Goal: Task Accomplishment & Management: Use online tool/utility

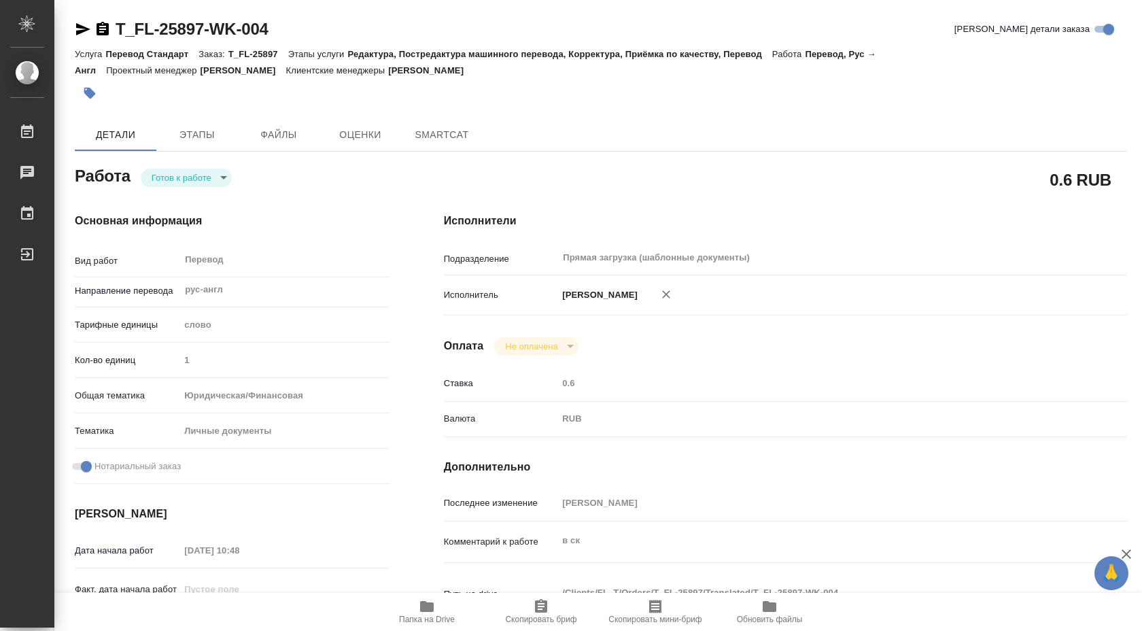
type textarea "x"
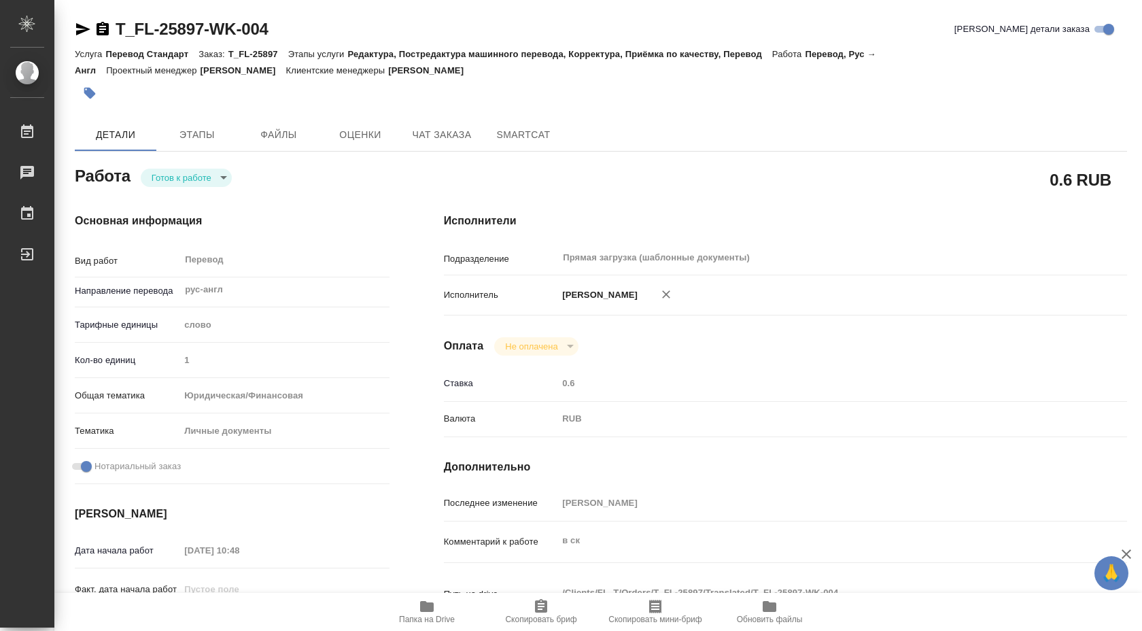
type textarea "x"
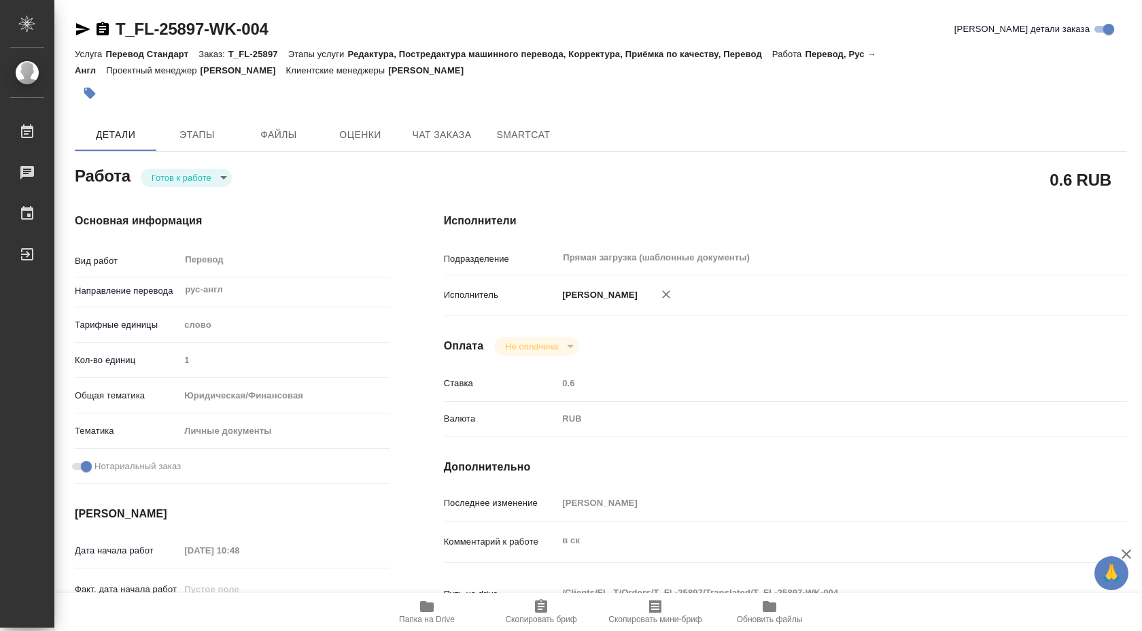
type textarea "x"
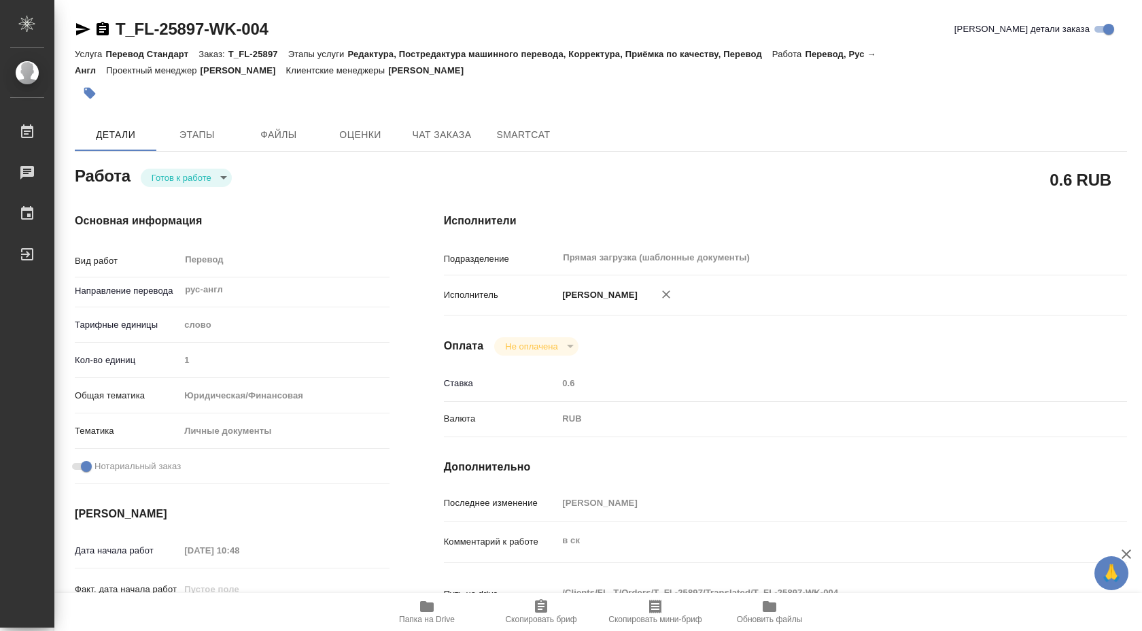
type textarea "x"
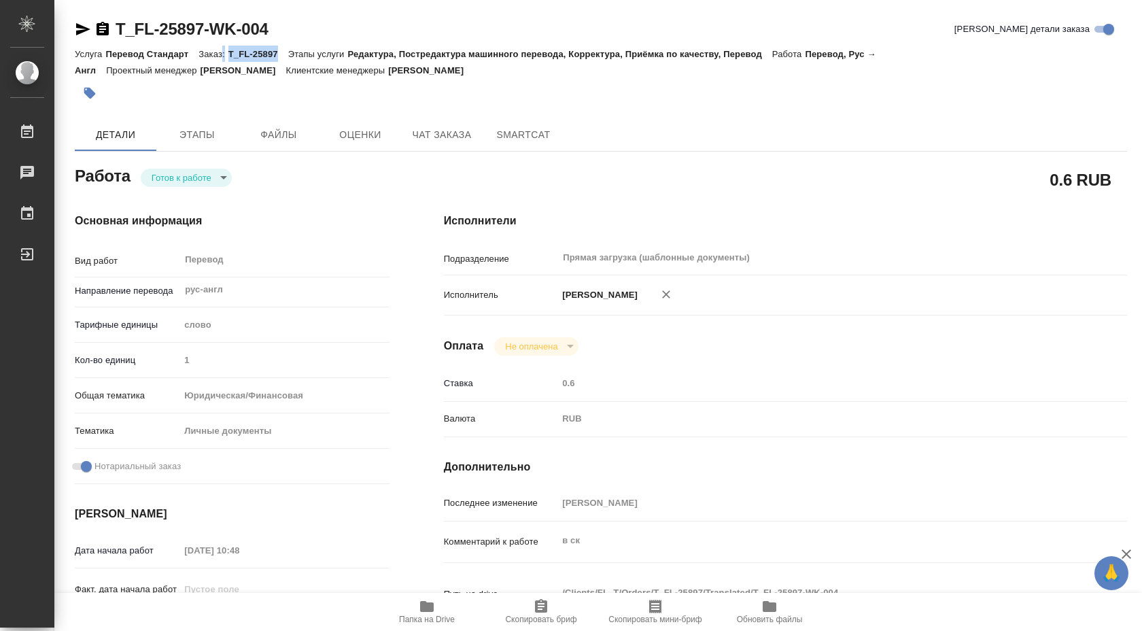
drag, startPoint x: 226, startPoint y: 48, endPoint x: 283, endPoint y: 51, distance: 56.5
click at [283, 51] on div "Услуга Перевод Стандарт Заказ: T_FL-25897 Этапы услуги Редактура, Постредактура…" at bounding box center [601, 62] width 1053 height 33
copy div ": T_FL-25897"
type textarea "x"
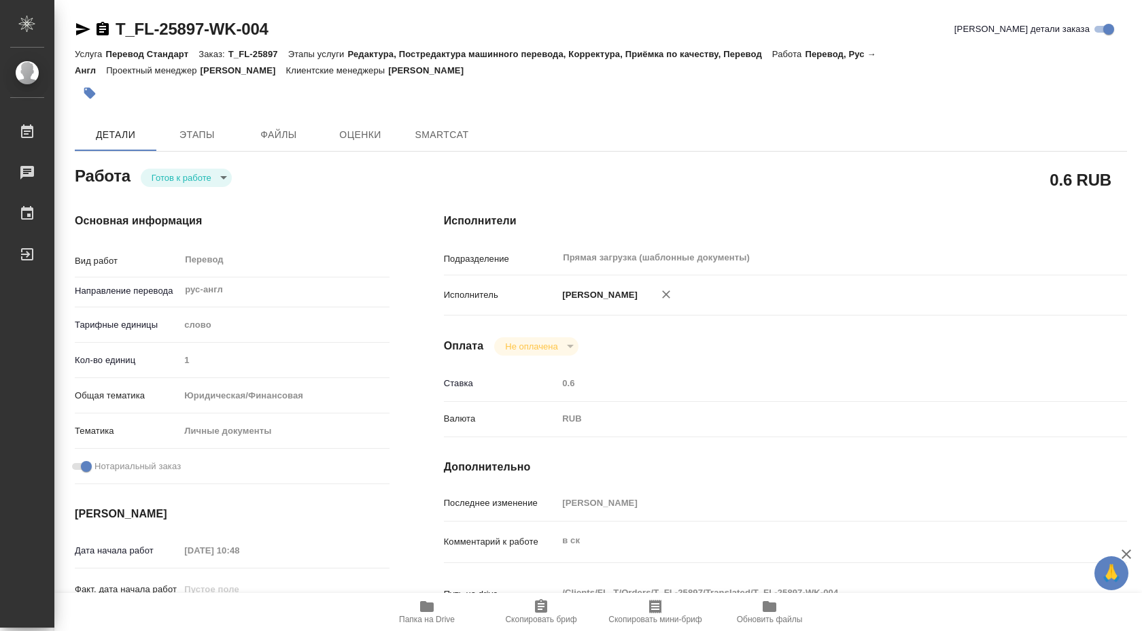
type textarea "x"
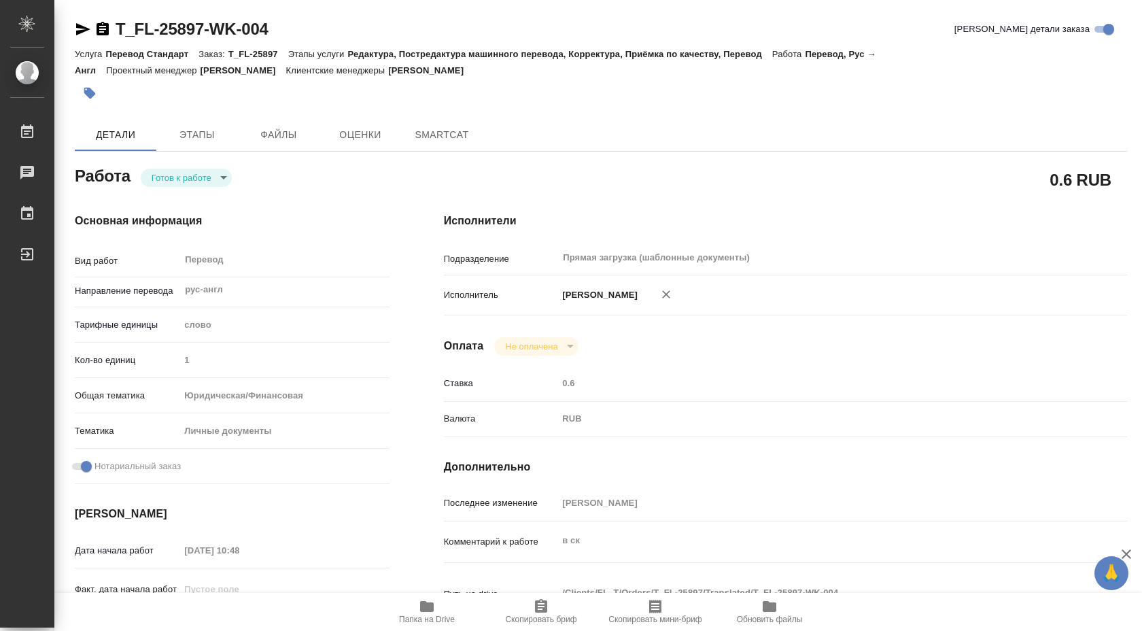
type textarea "x"
click at [415, 615] on span "Папка на Drive" at bounding box center [427, 620] width 56 height 10
type textarea "x"
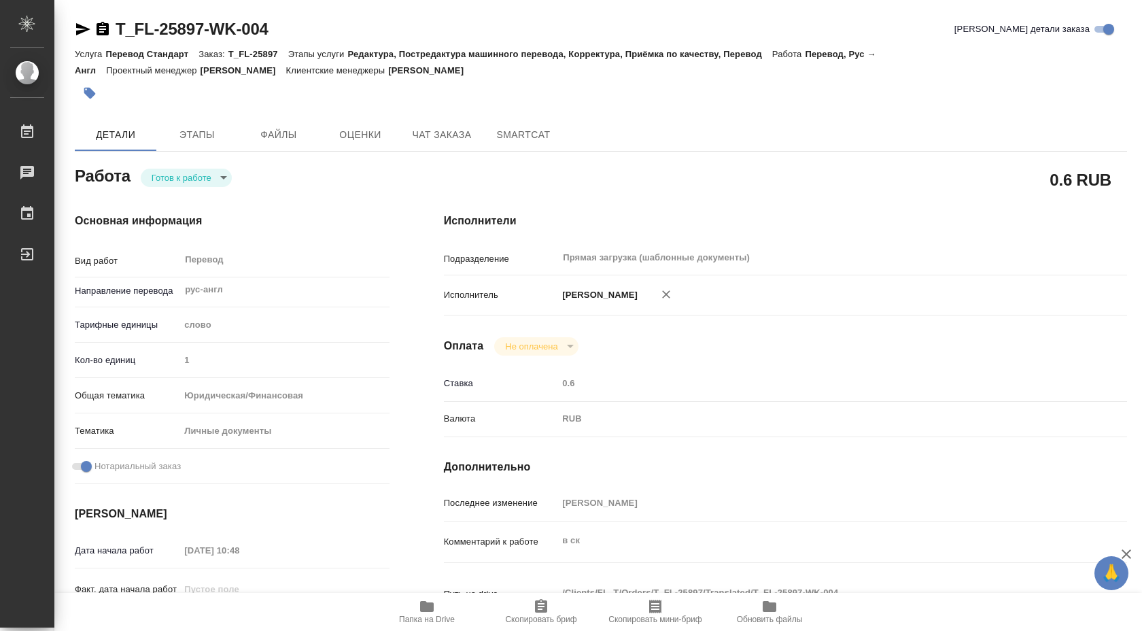
type textarea "x"
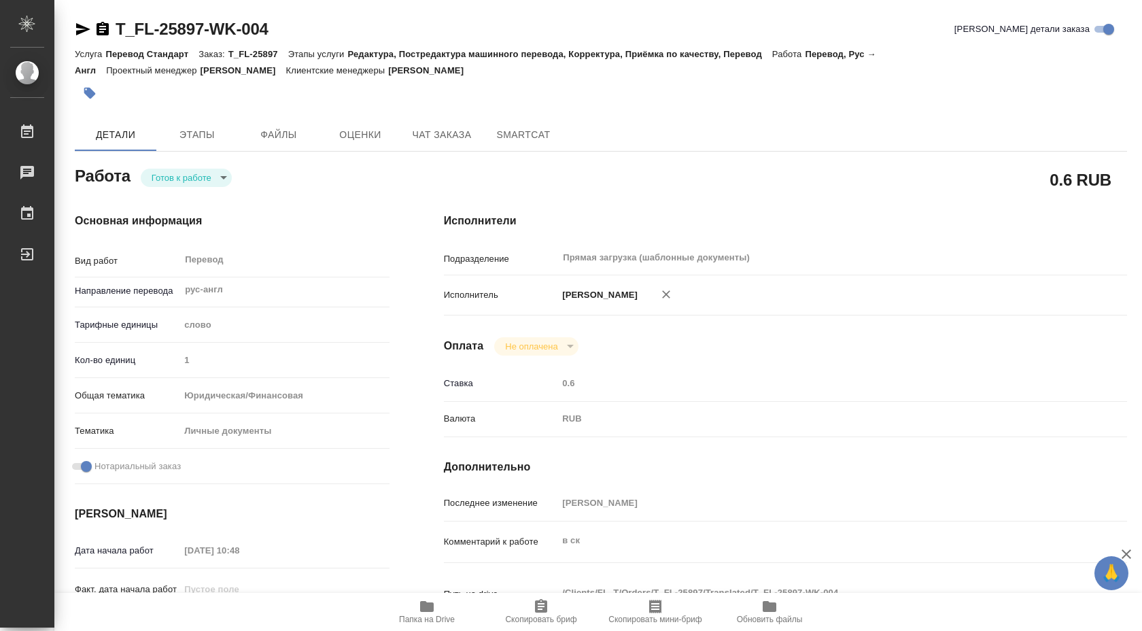
type textarea "x"
click at [505, 128] on span "SmartCat" at bounding box center [523, 134] width 65 height 17
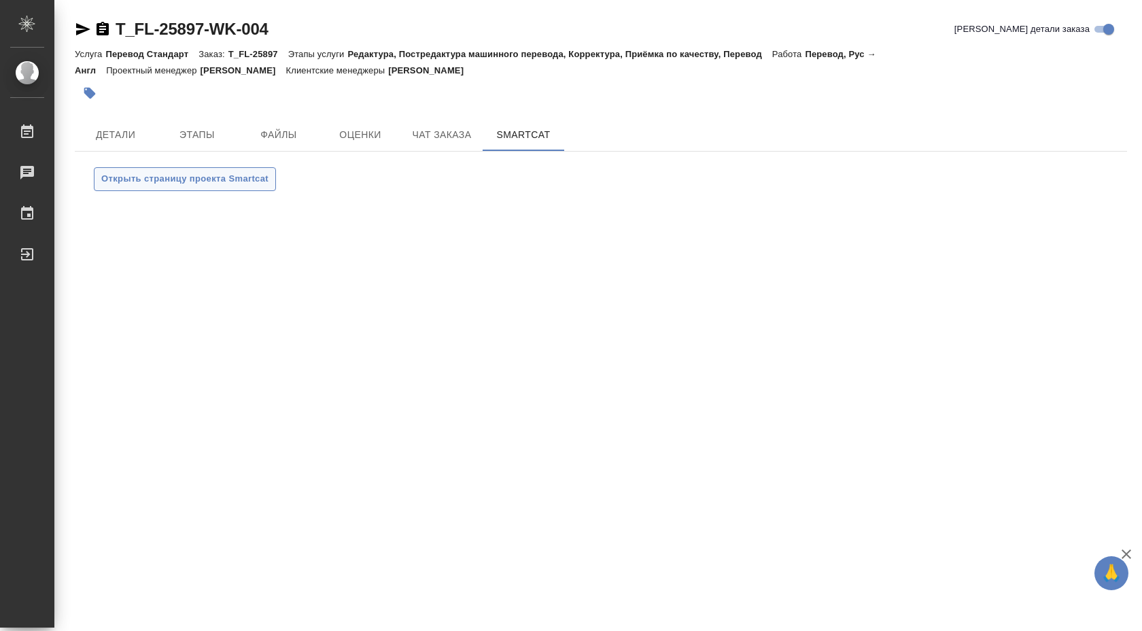
click at [234, 181] on span "Открыть страницу проекта Smartcat" at bounding box center [184, 179] width 167 height 16
click at [231, 183] on span "Открыть страницу проекта Smartcat" at bounding box center [184, 179] width 167 height 16
click at [243, 182] on span "Открыть страницу проекта Smartcat" at bounding box center [184, 179] width 167 height 16
click at [216, 170] on button "Открыть страницу проекта Smartcat" at bounding box center [185, 179] width 182 height 24
click at [239, 175] on span "Открыть страницу проекта Smartcat" at bounding box center [184, 179] width 167 height 16
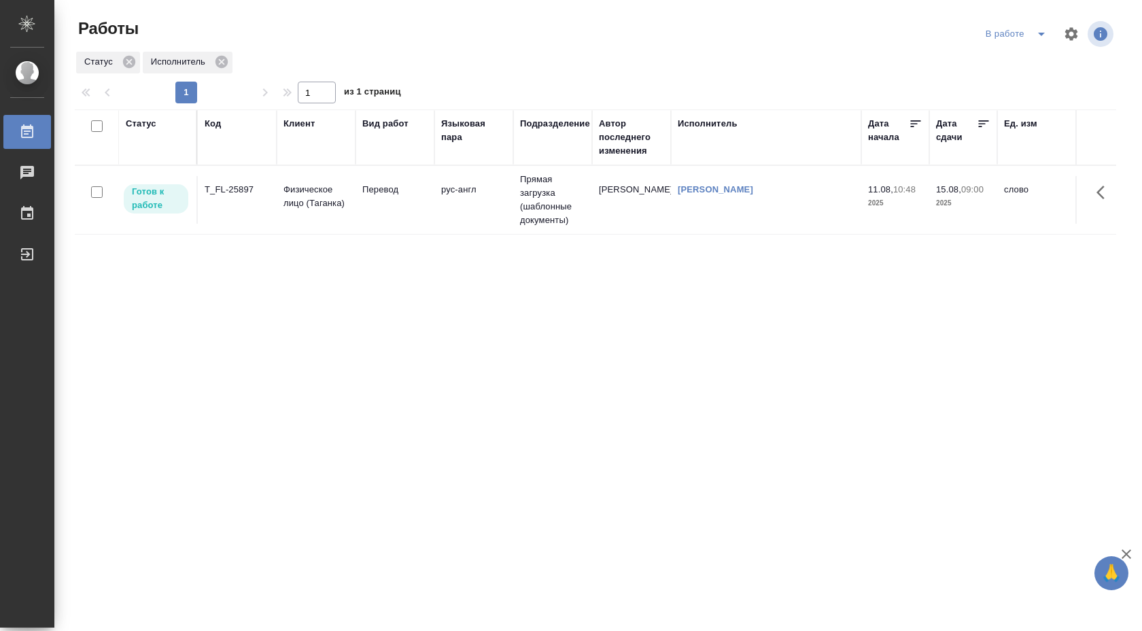
click at [503, 210] on td "рус-англ" at bounding box center [474, 200] width 79 height 48
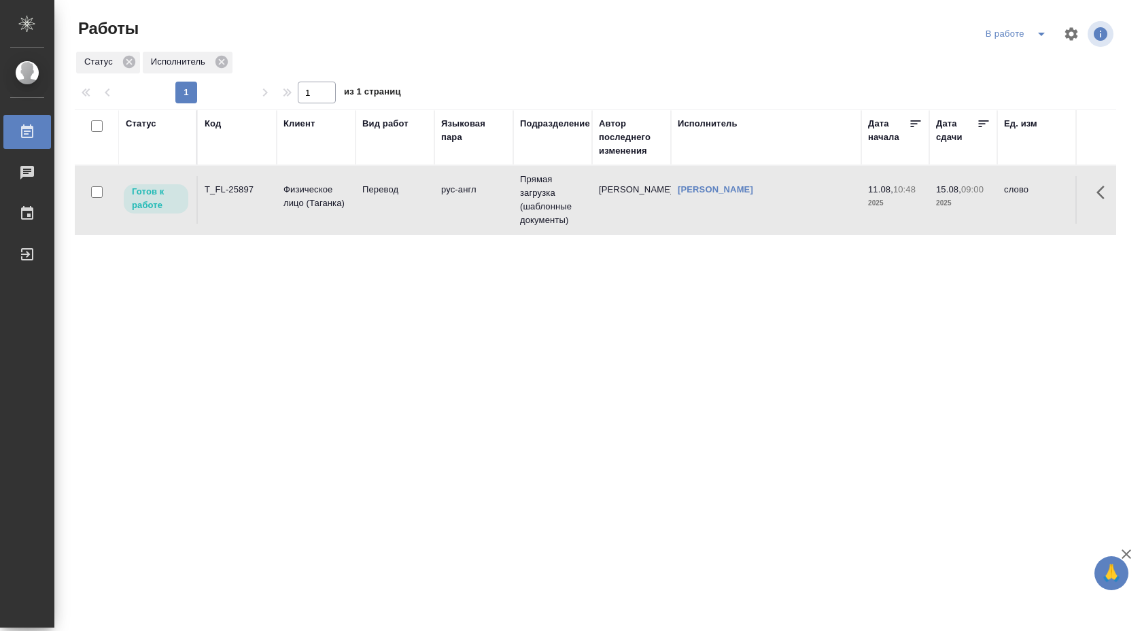
click at [503, 210] on td "рус-англ" at bounding box center [474, 200] width 79 height 48
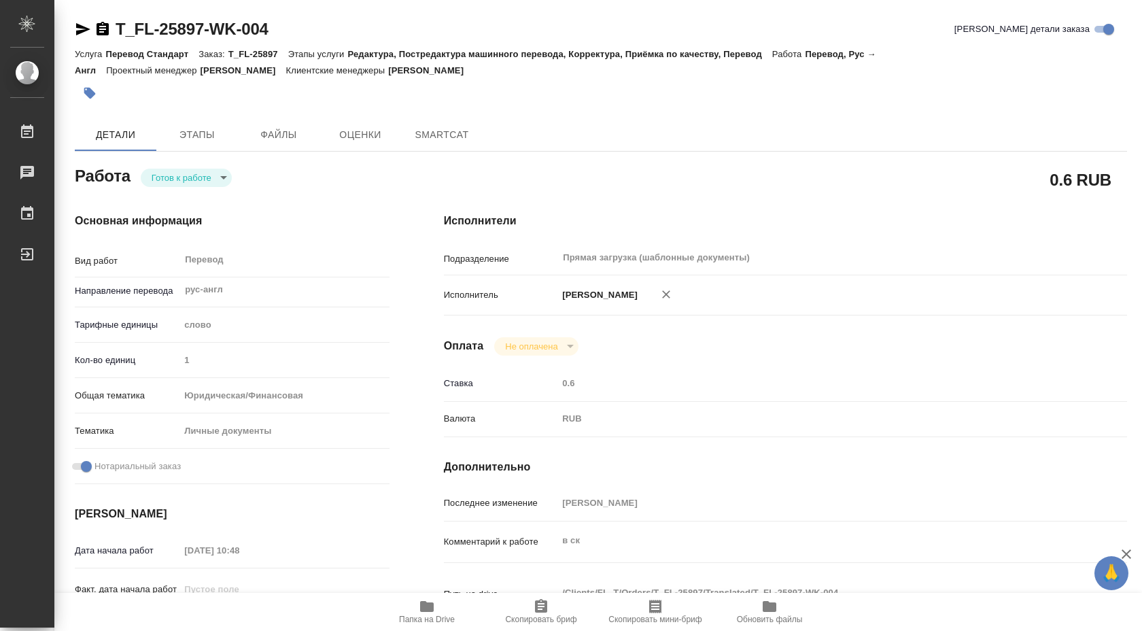
type textarea "x"
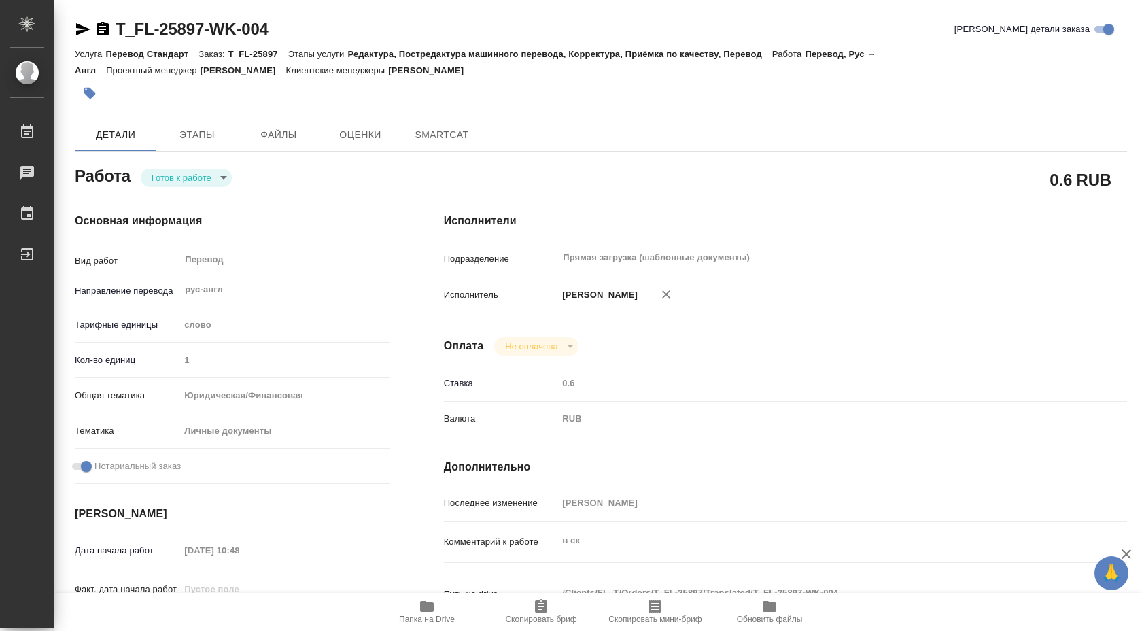
type textarea "x"
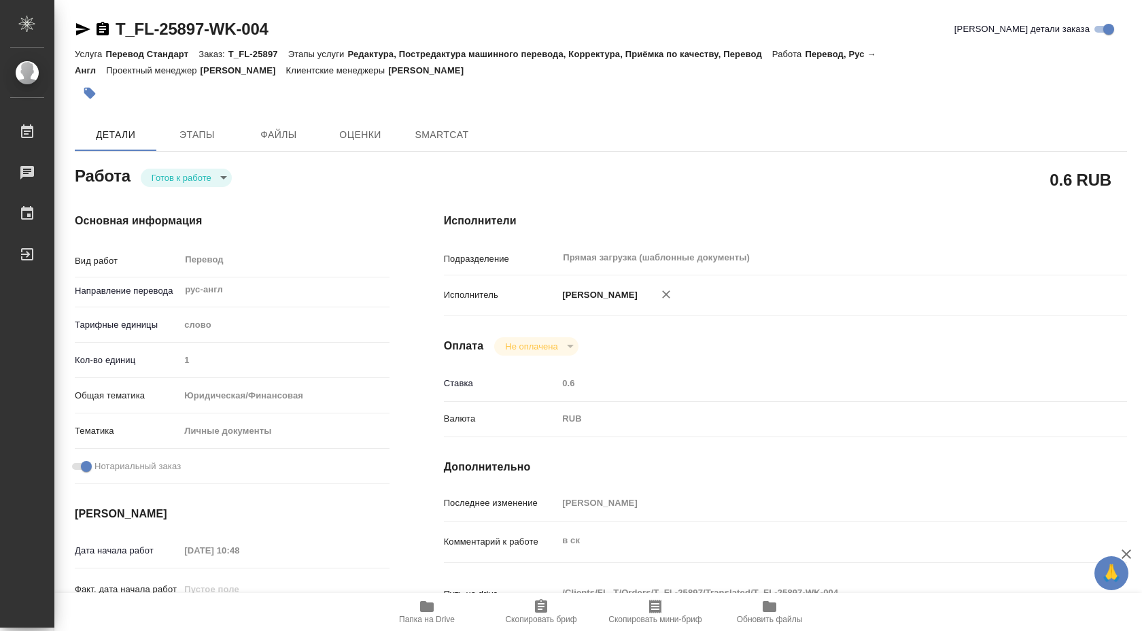
type textarea "x"
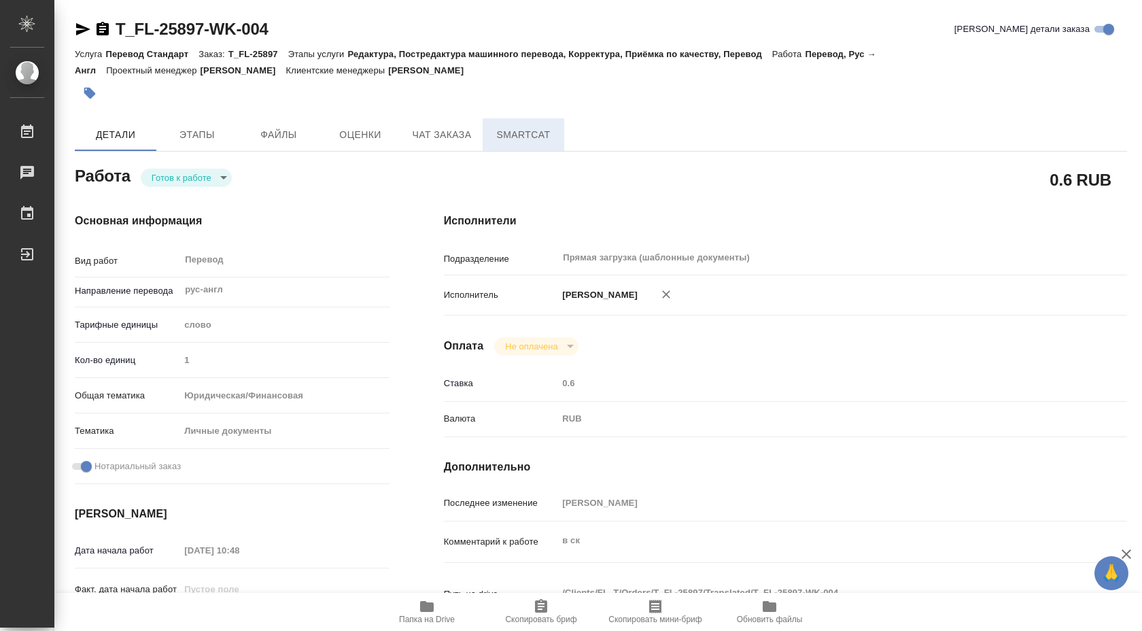
type textarea "x"
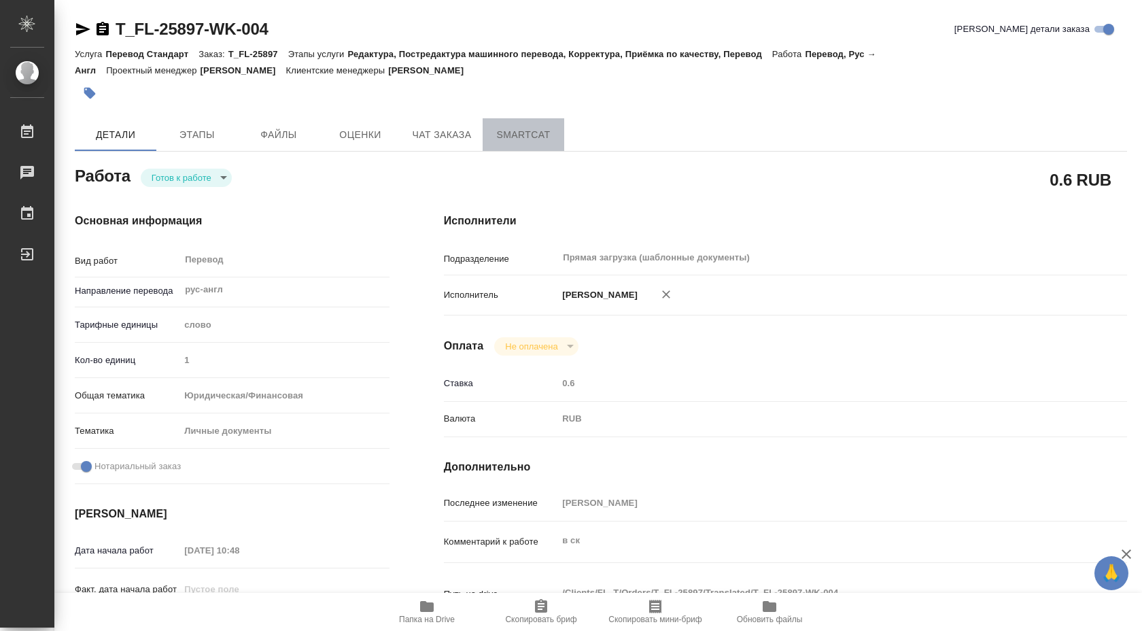
click at [523, 133] on span "SmartCat" at bounding box center [523, 134] width 65 height 17
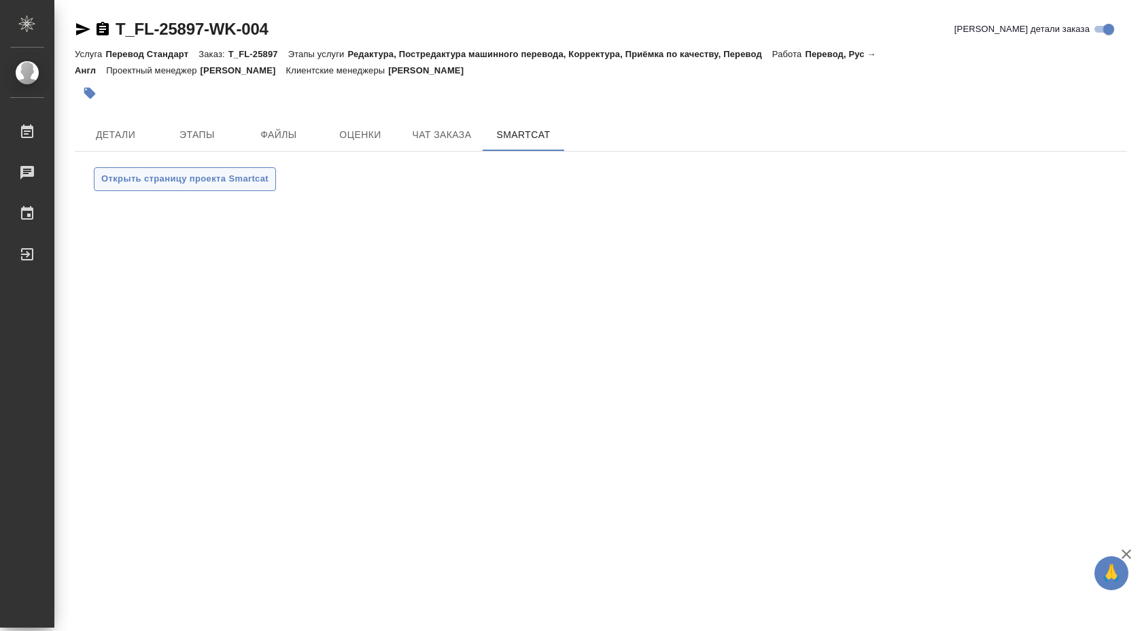
click at [248, 171] on span "Открыть страницу проекта Smartcat" at bounding box center [184, 179] width 167 height 16
click at [462, 139] on span "Чат заказа" at bounding box center [441, 134] width 65 height 17
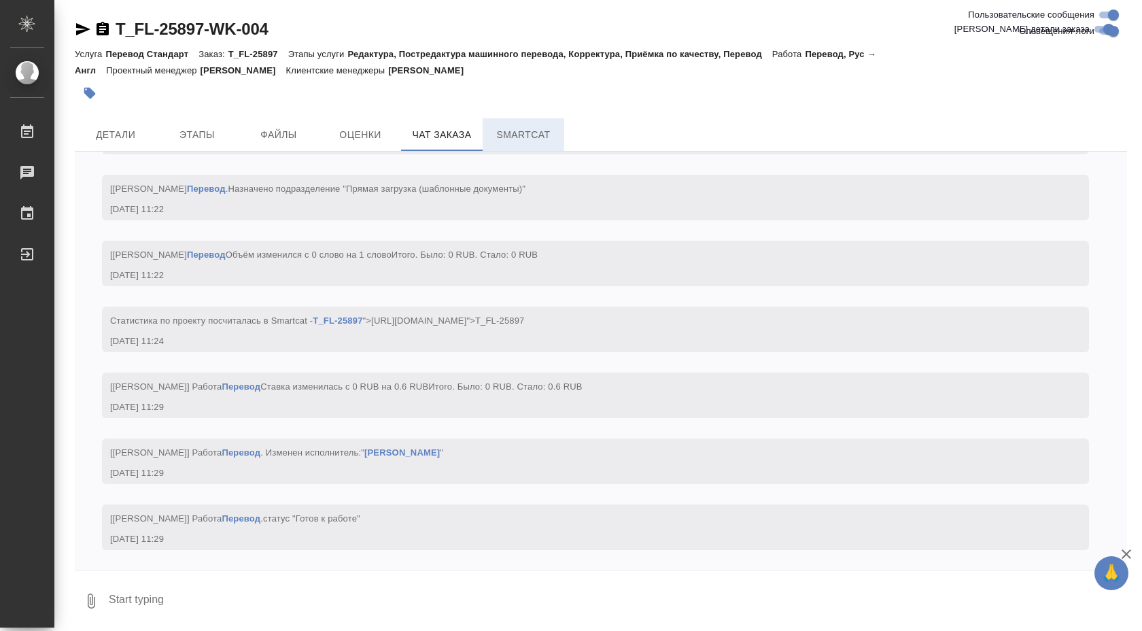
scroll to position [3501, 0]
click at [511, 143] on button "SmartCat" at bounding box center [524, 134] width 82 height 33
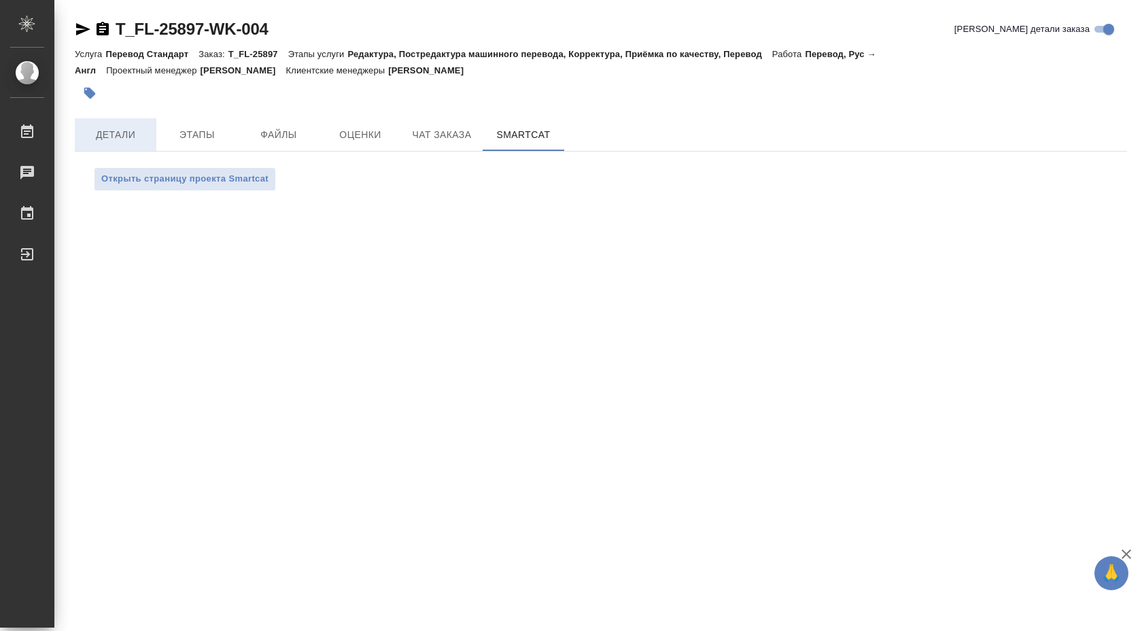
click at [131, 137] on span "Детали" at bounding box center [115, 134] width 65 height 17
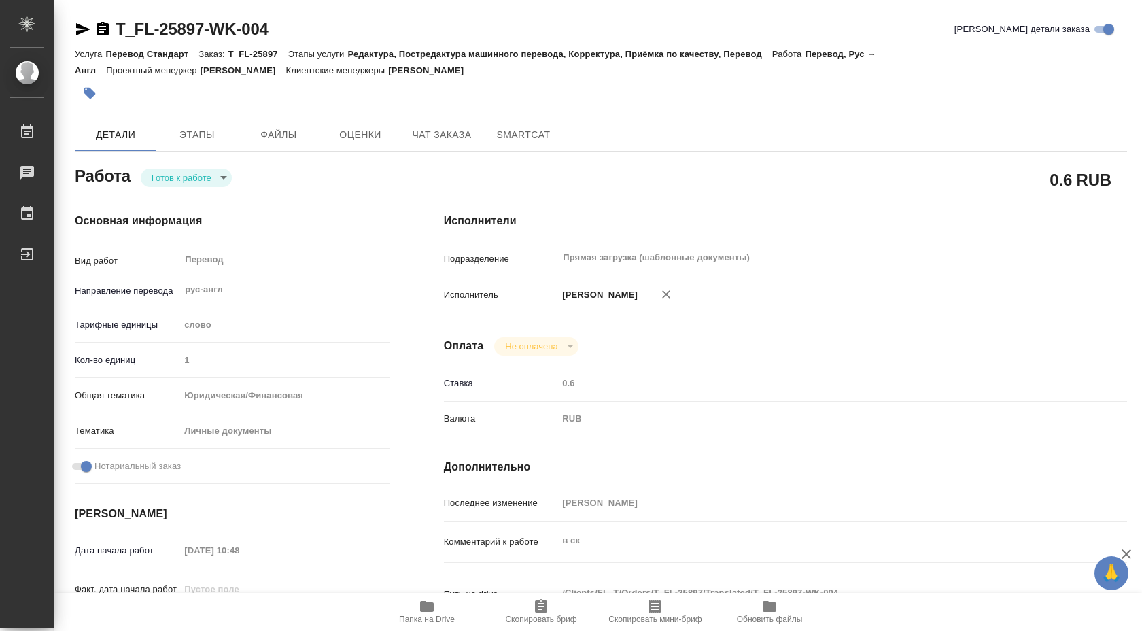
type textarea "x"
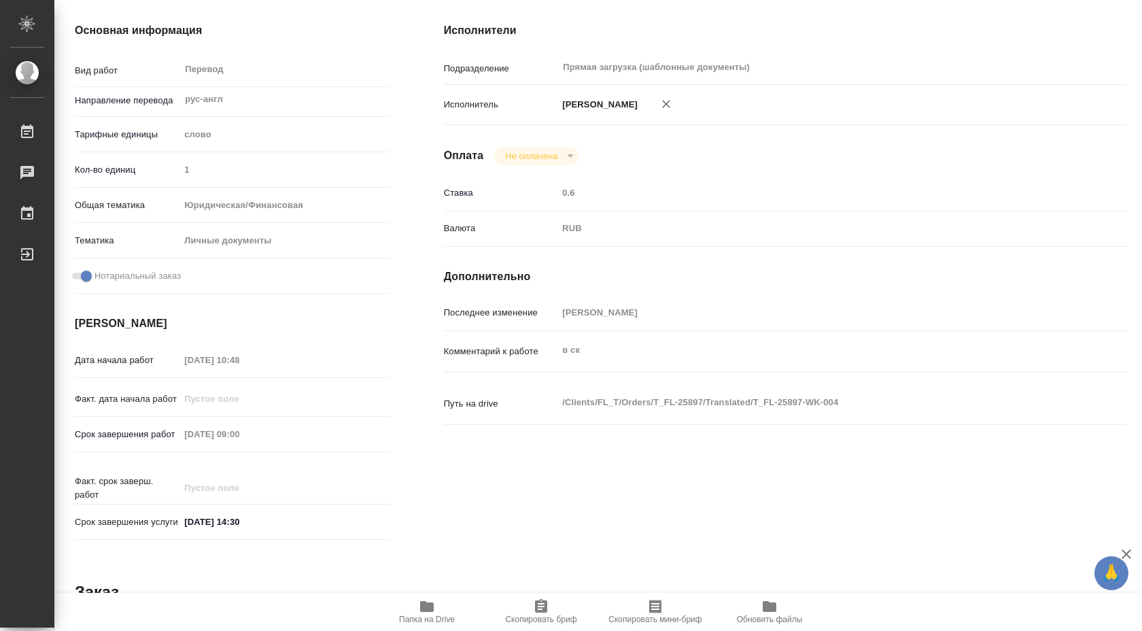
scroll to position [203, 0]
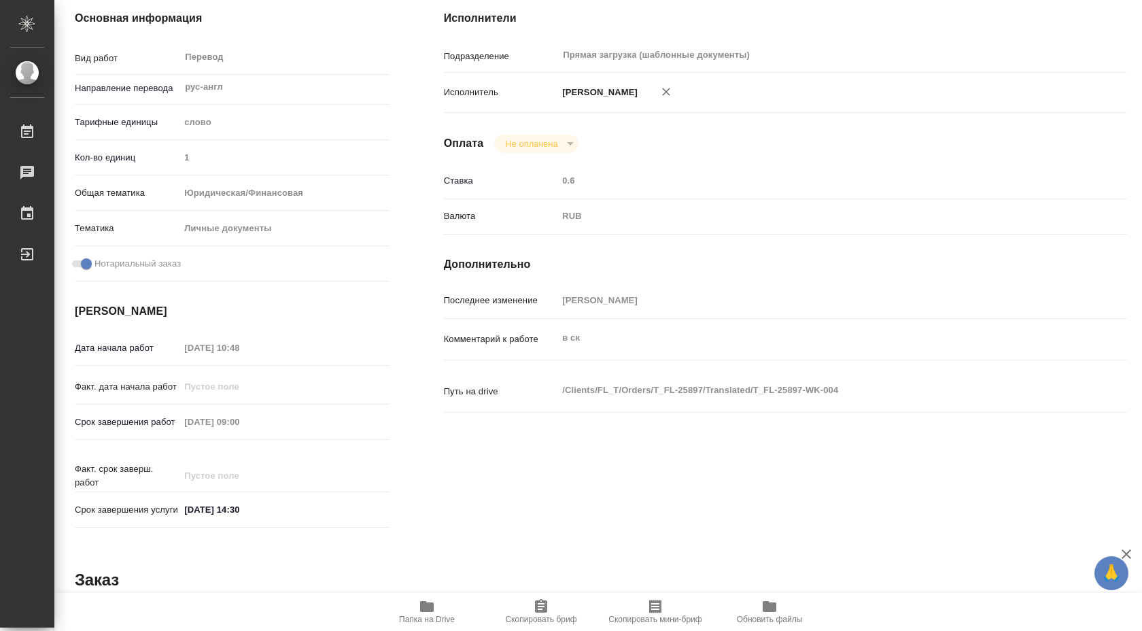
type textarea "x"
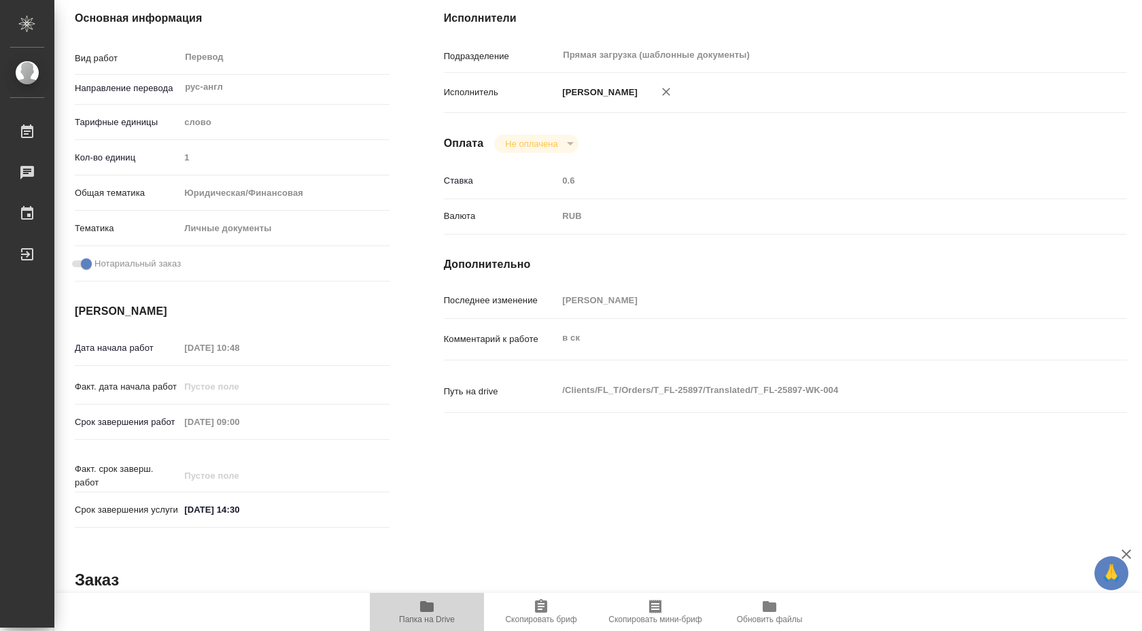
click at [440, 609] on span "Папка на Drive" at bounding box center [427, 611] width 98 height 26
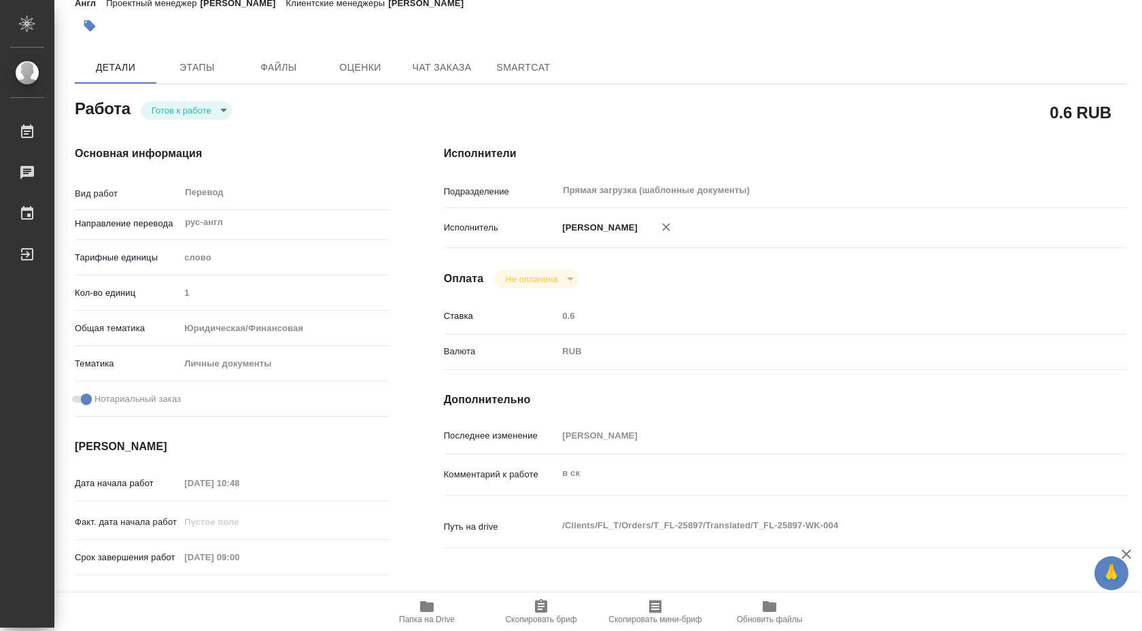
scroll to position [0, 0]
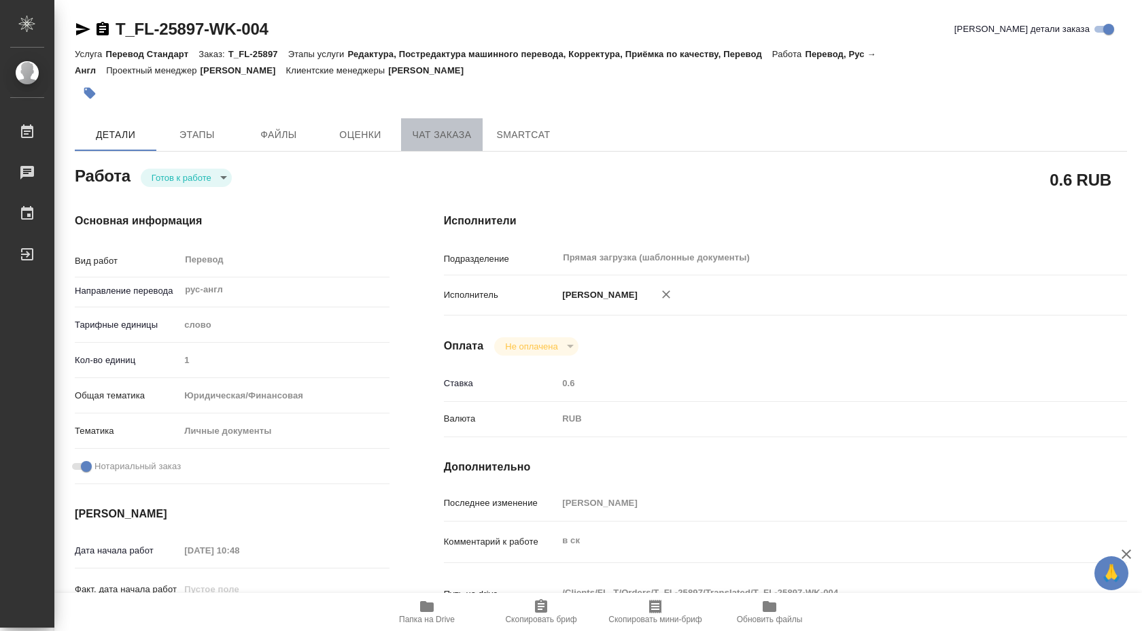
click at [445, 134] on span "Чат заказа" at bounding box center [441, 134] width 65 height 17
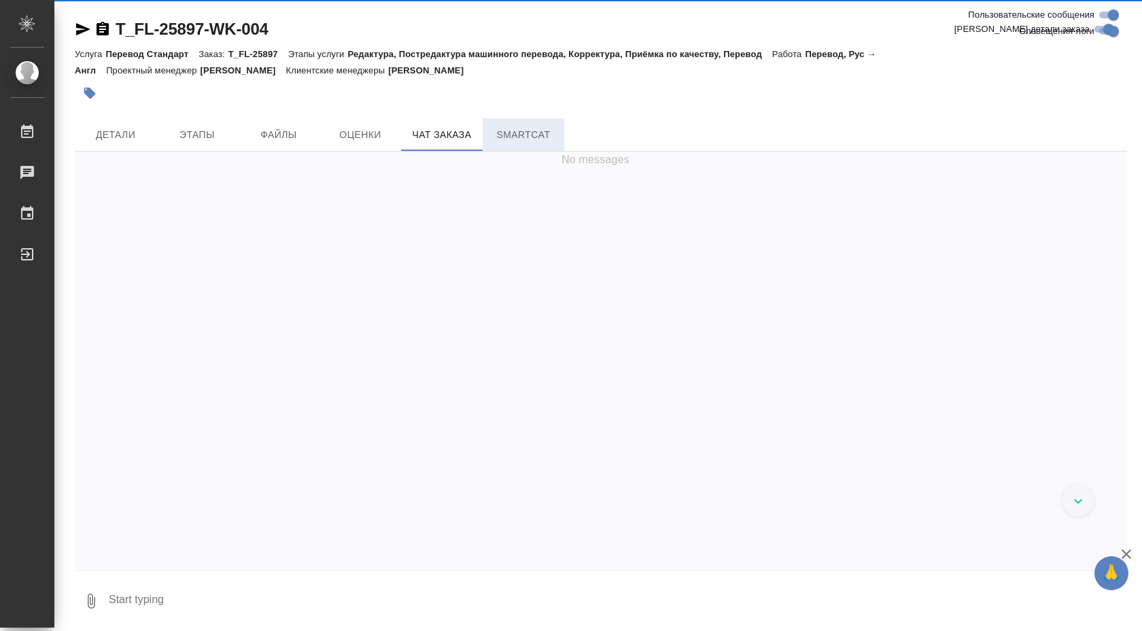
click at [508, 132] on span "SmartCat" at bounding box center [523, 134] width 65 height 17
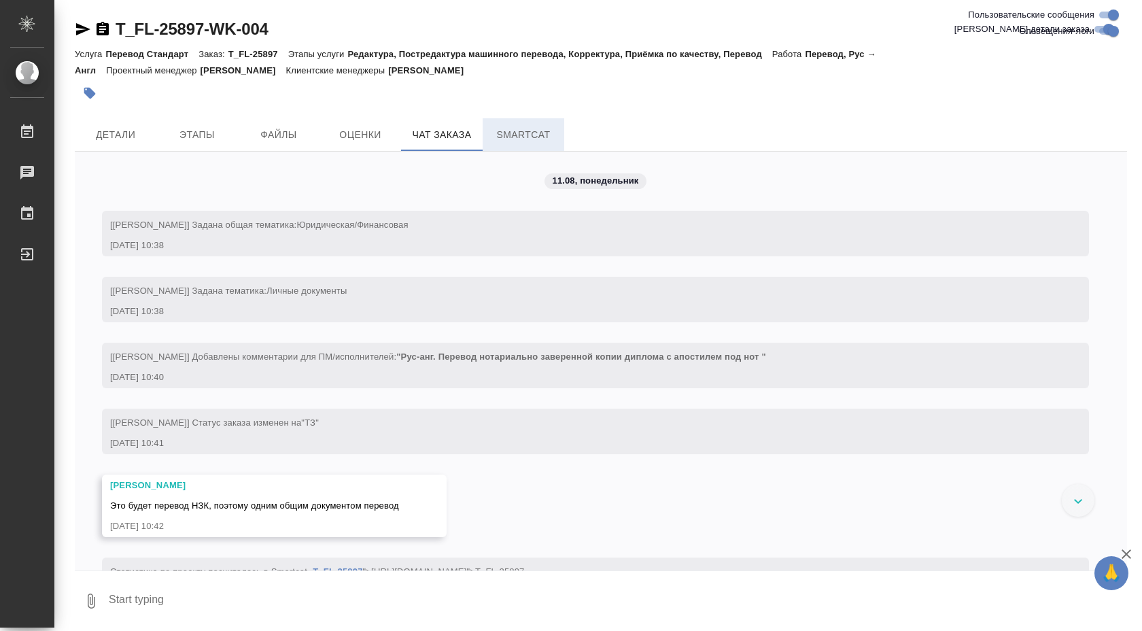
scroll to position [56, 0]
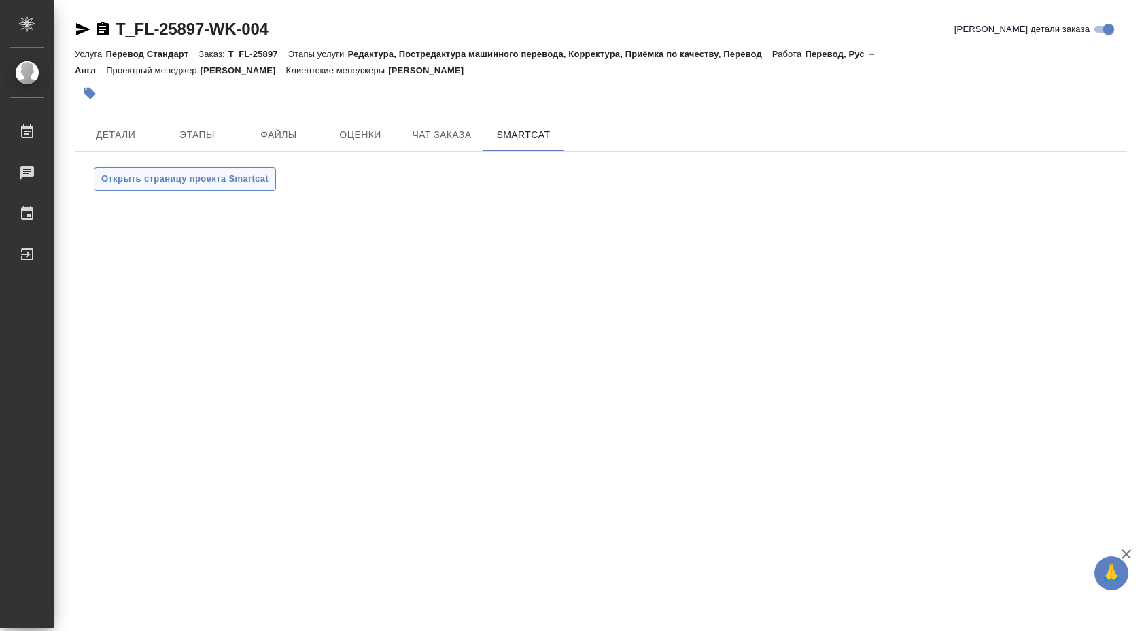
click at [249, 174] on span "Открыть страницу проекта Smartcat" at bounding box center [184, 179] width 167 height 16
